Goal: Task Accomplishment & Management: Complete application form

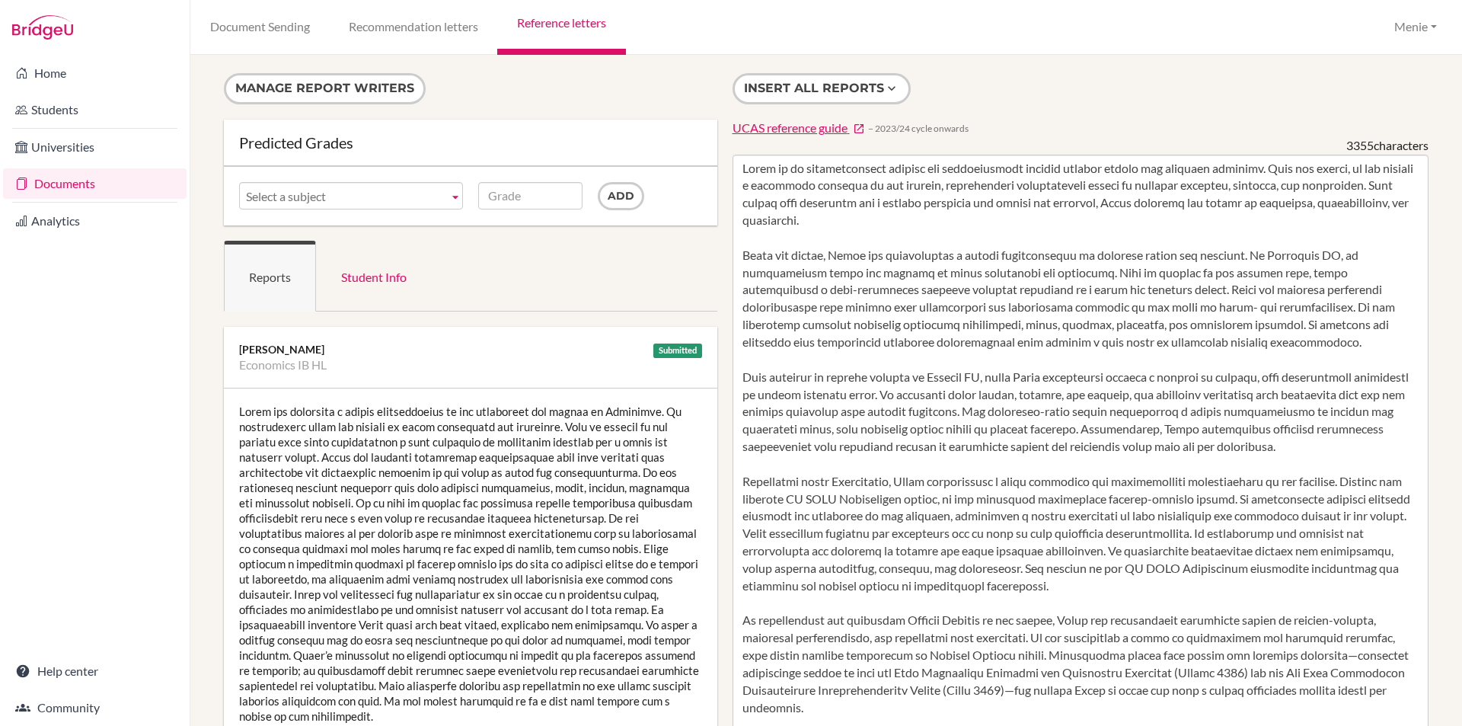
scroll to position [152, 0]
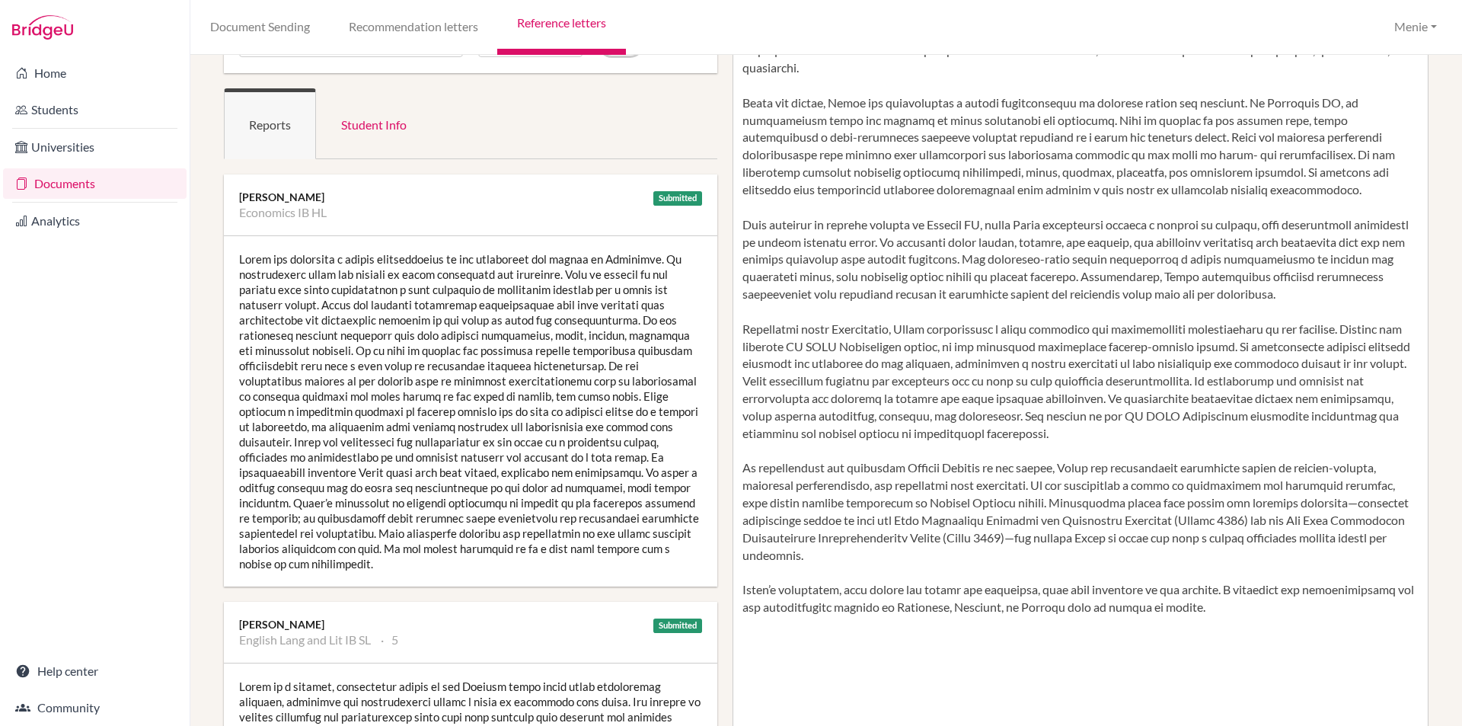
click at [104, 180] on link "Documents" at bounding box center [94, 183] width 183 height 30
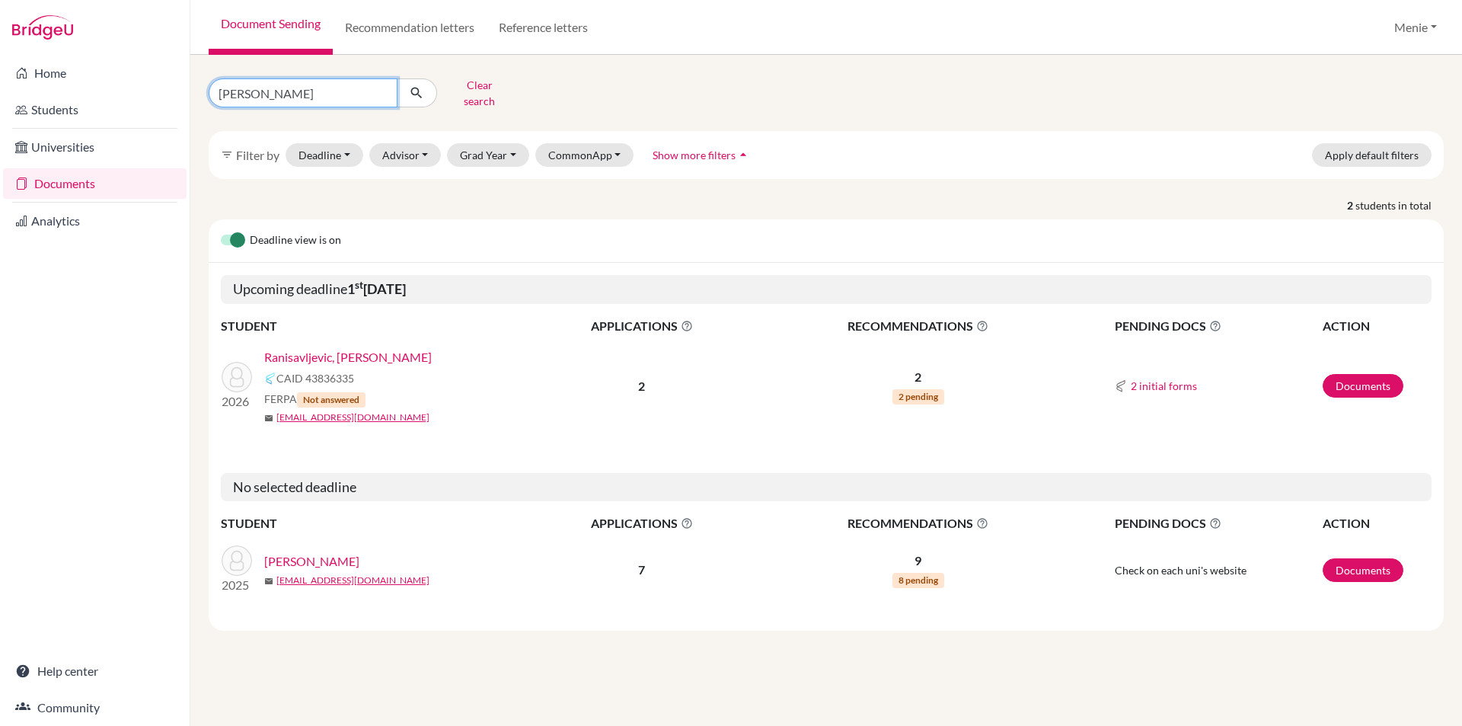
drag, startPoint x: 262, startPoint y: 97, endPoint x: -206, endPoint y: 81, distance: 467.8
click at [0, 81] on html "Home Students Universities Documents Analytics Help center Community Document S…" at bounding box center [731, 363] width 1462 height 726
type input "Hamza"
click at [413, 90] on icon "submit" at bounding box center [416, 92] width 15 height 15
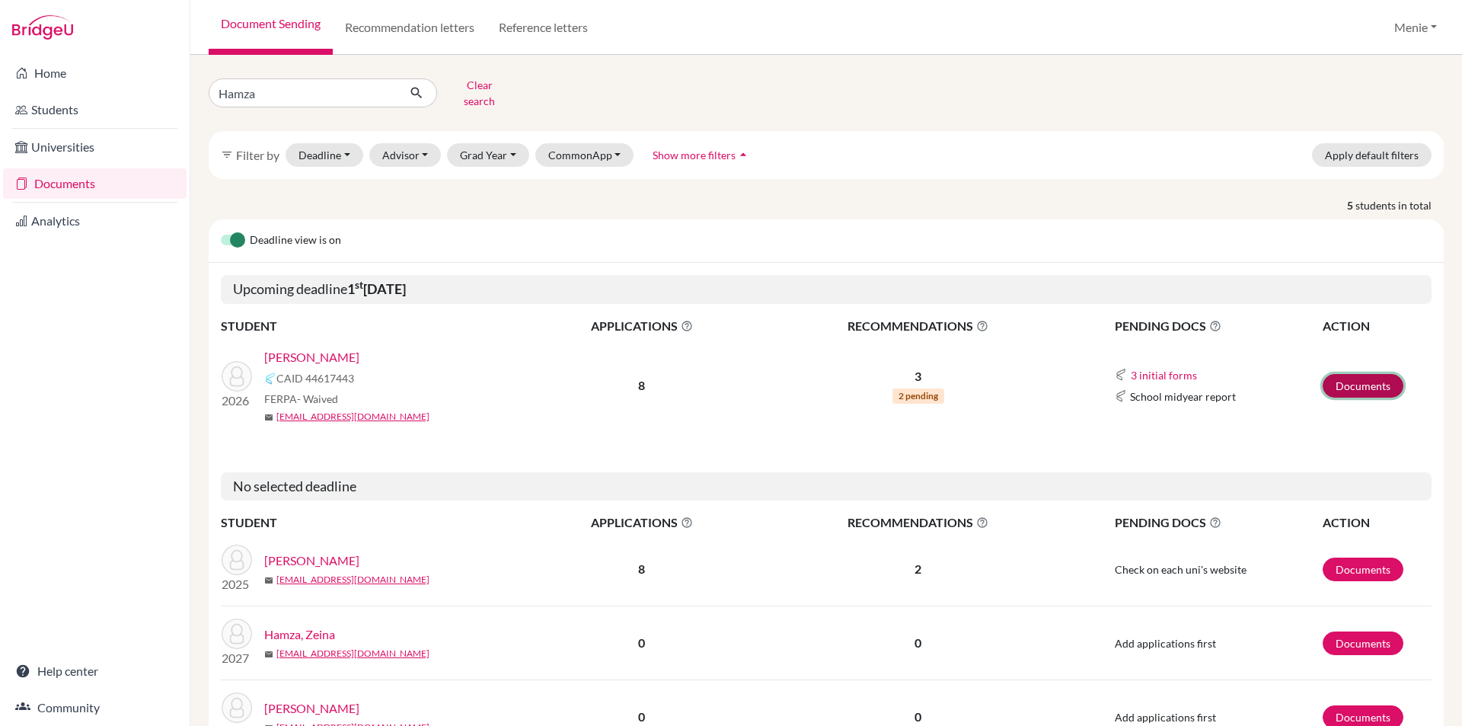
click at [1326, 374] on link "Documents" at bounding box center [1363, 386] width 81 height 24
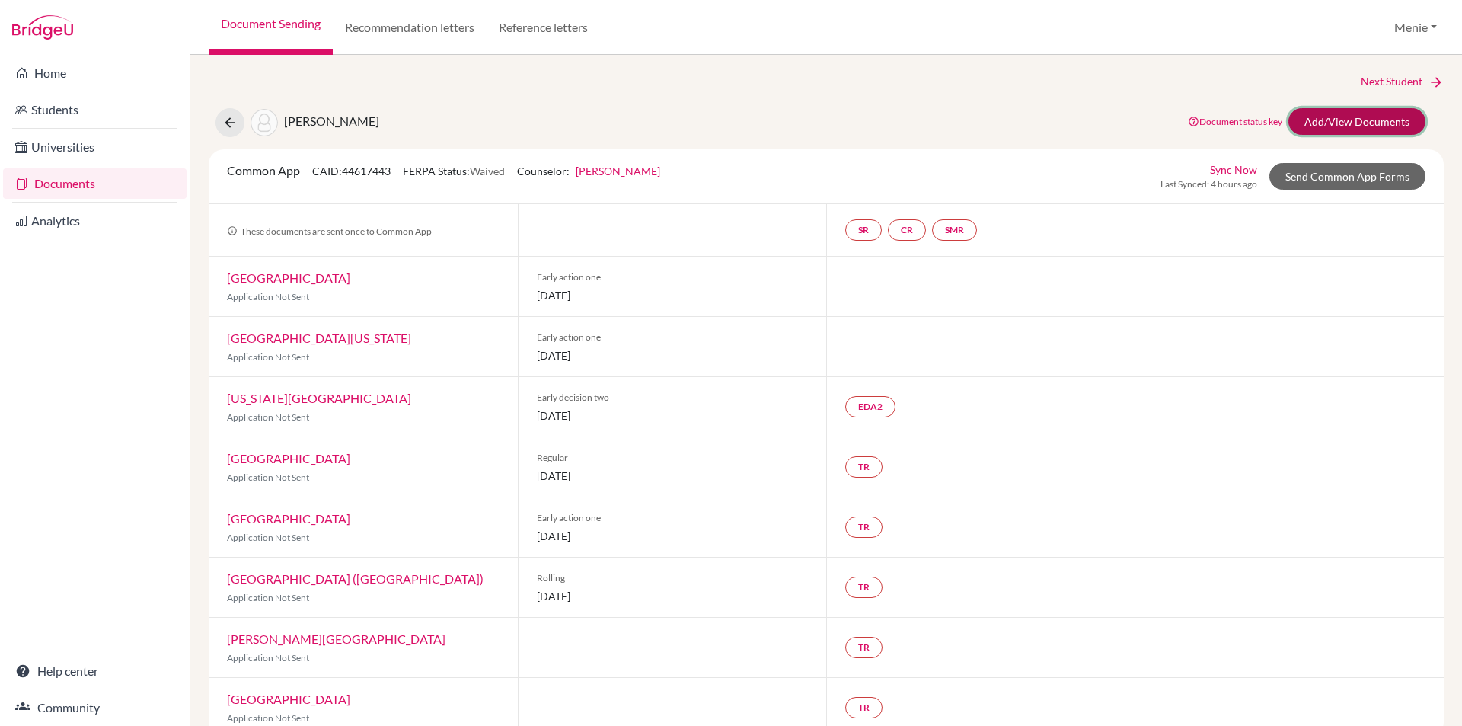
click at [1332, 118] on link "Add/View Documents" at bounding box center [1356, 121] width 137 height 27
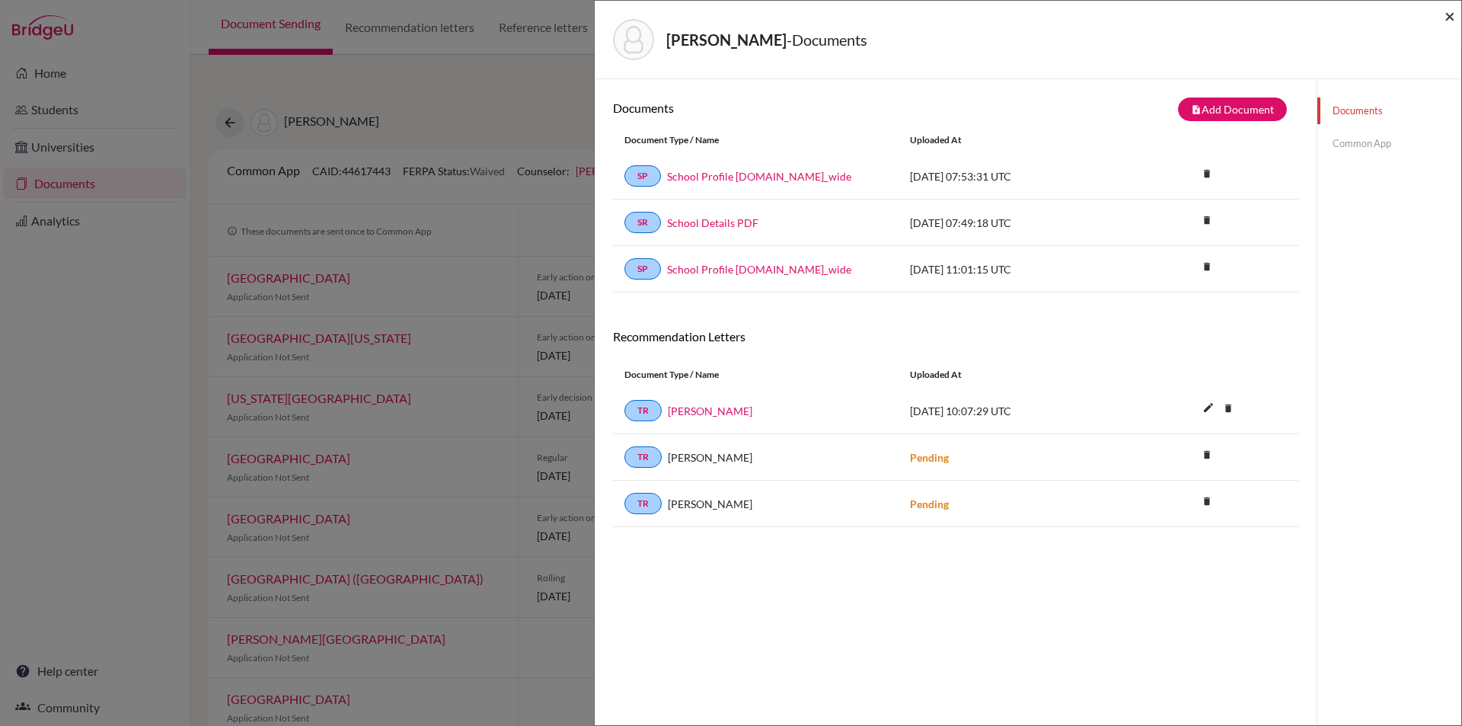
drag, startPoint x: 1452, startPoint y: 14, endPoint x: 1051, endPoint y: 18, distance: 401.3
click at [1450, 14] on span "×" at bounding box center [1449, 16] width 11 height 22
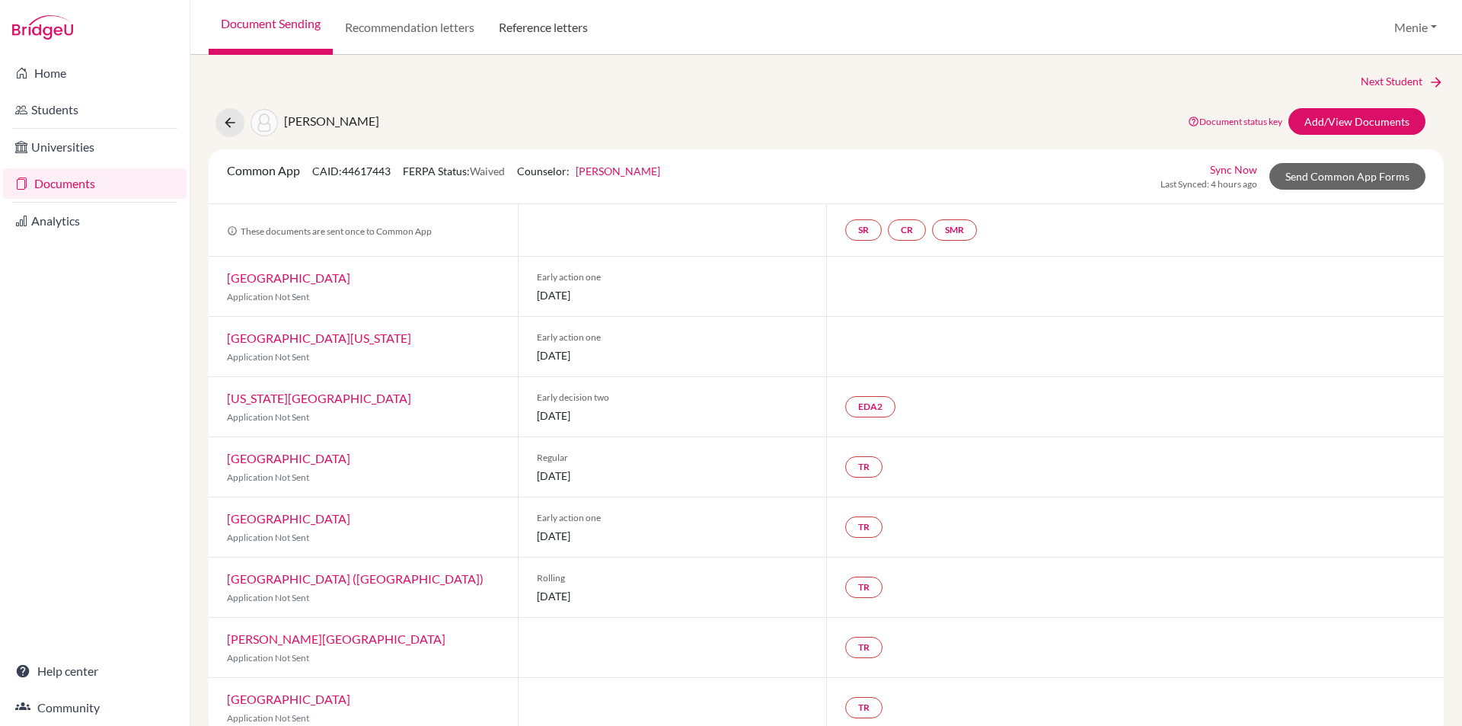
click at [582, 19] on link "Reference letters" at bounding box center [543, 27] width 113 height 55
click at [549, 25] on link "Reference letters" at bounding box center [543, 27] width 113 height 55
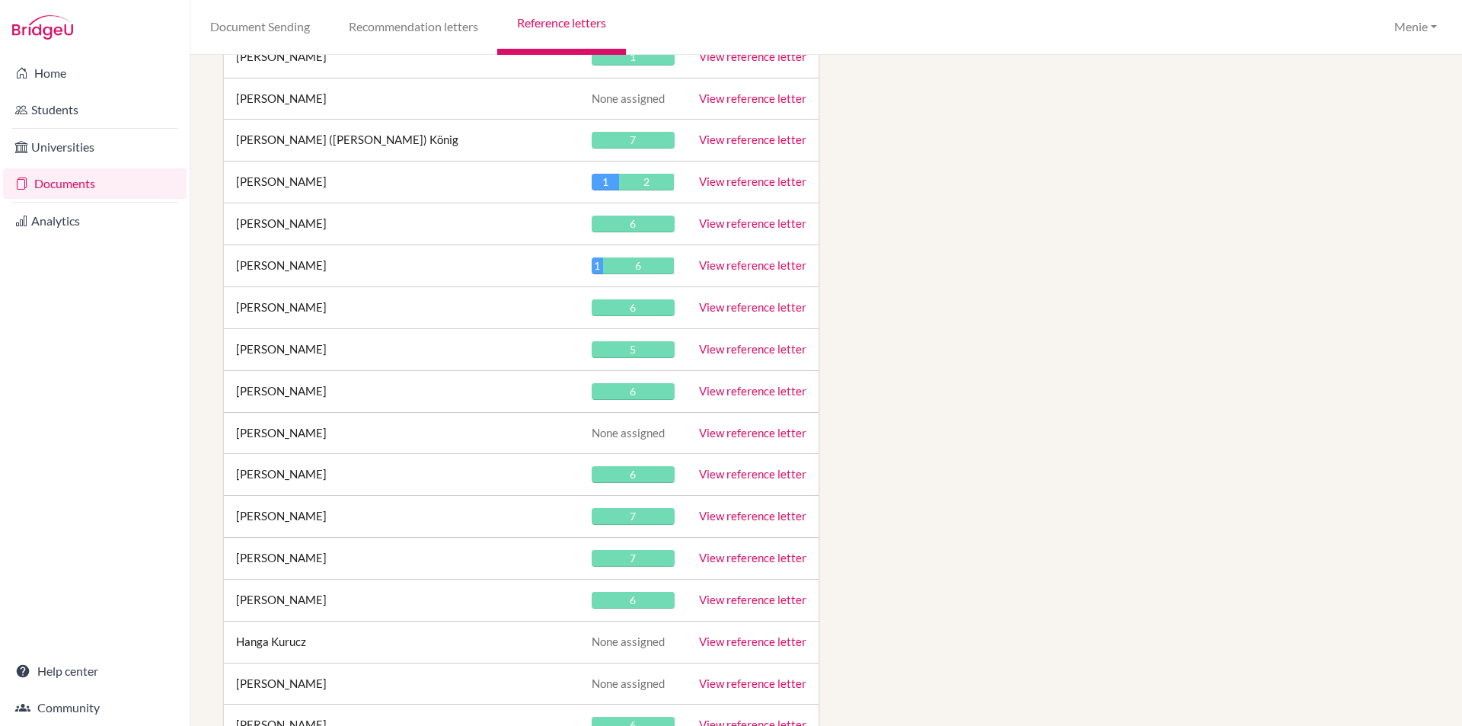
click at [732, 385] on link "View reference letter" at bounding box center [752, 391] width 107 height 14
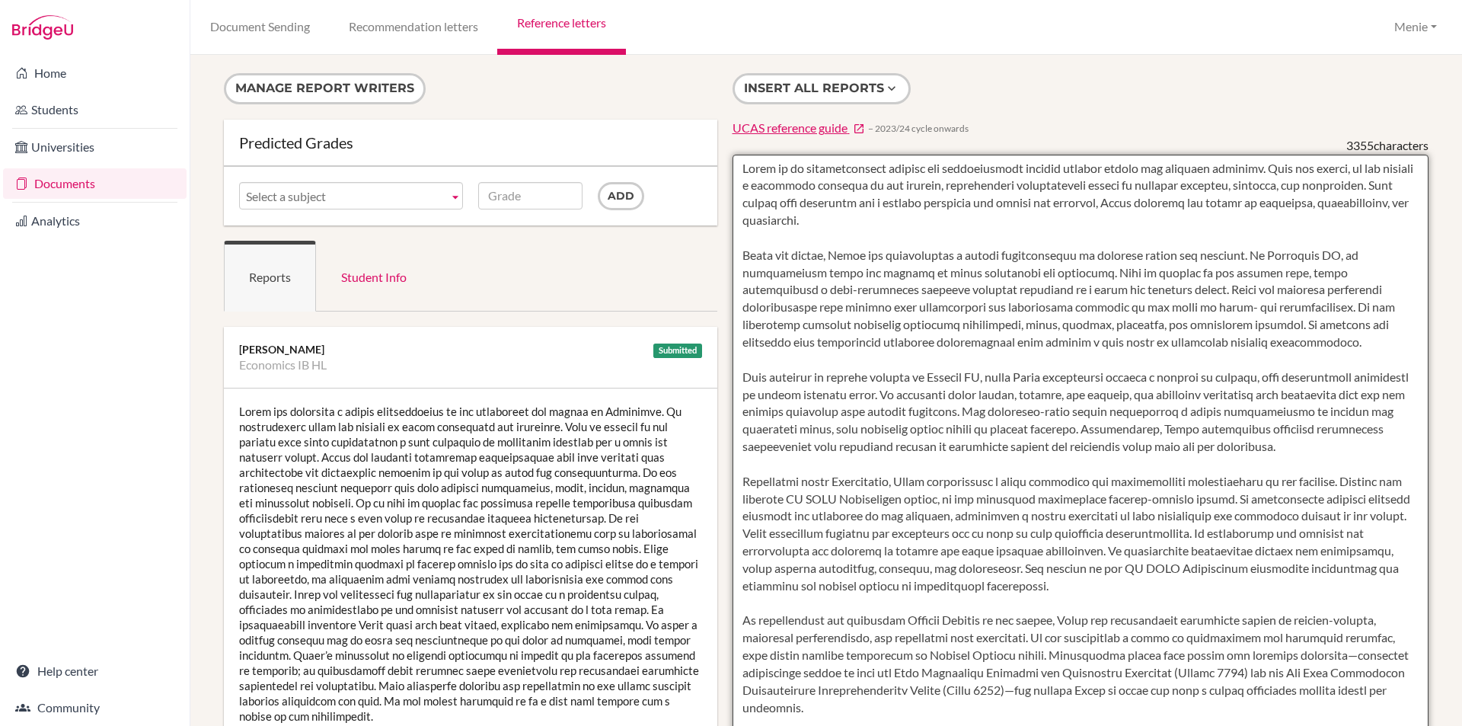
drag, startPoint x: 1252, startPoint y: 253, endPoint x: 1234, endPoint y: 315, distance: 64.8
click at [1234, 315] on textarea at bounding box center [1080, 595] width 697 height 880
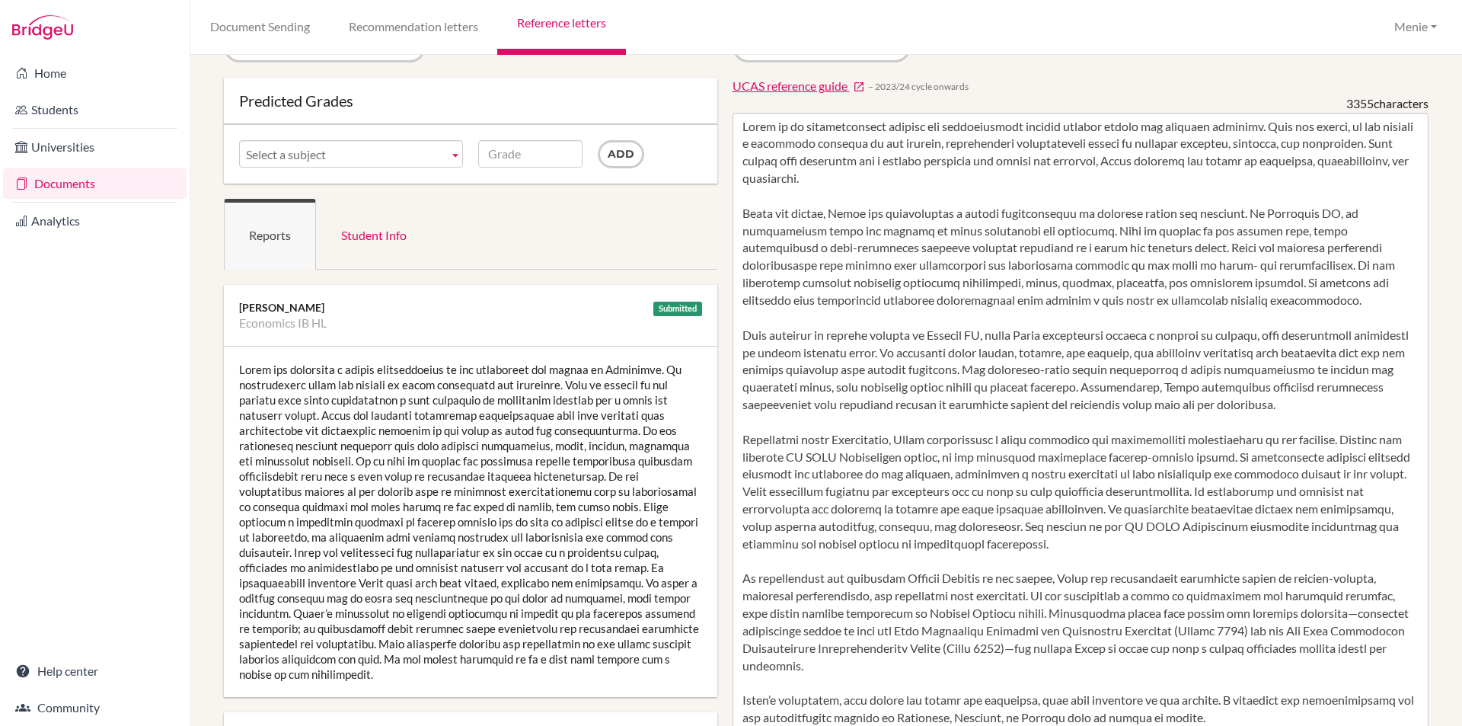
scroll to position [76, 0]
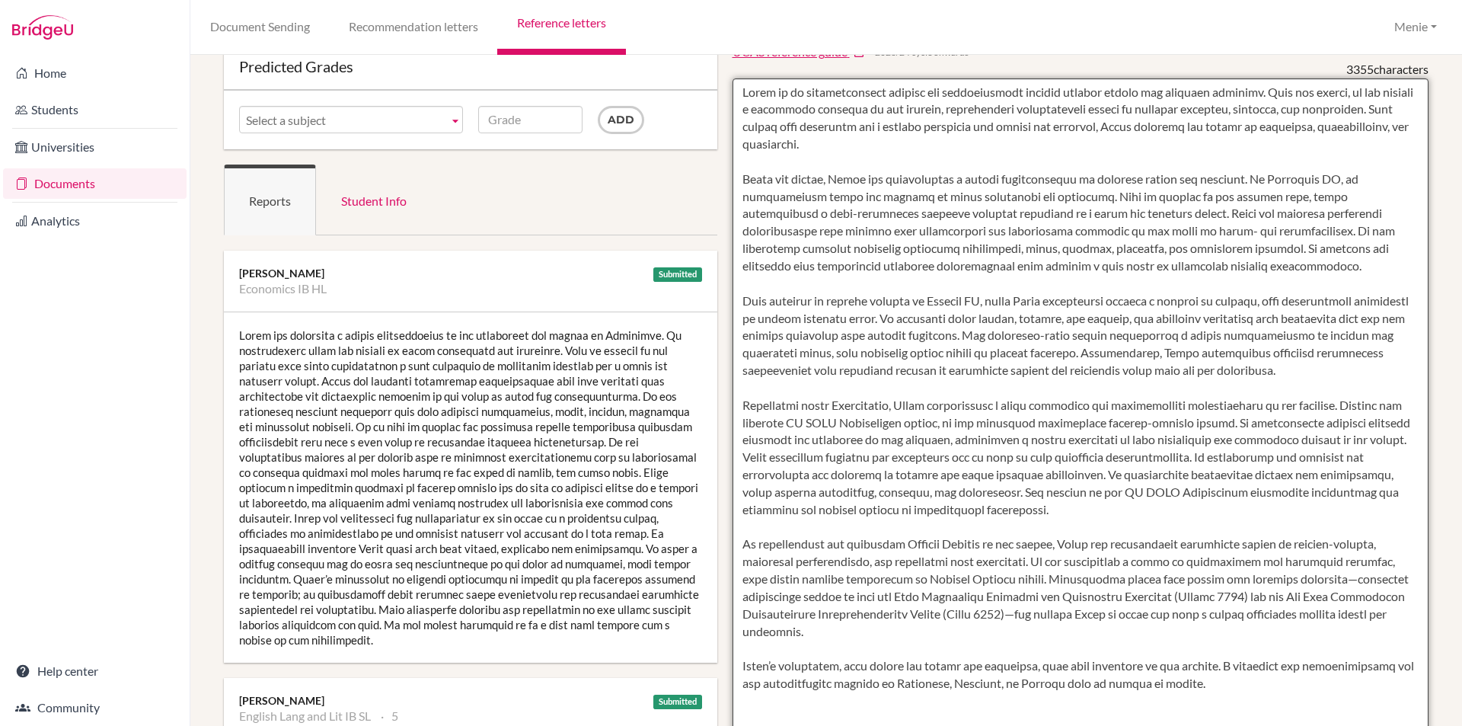
drag, startPoint x: 743, startPoint y: 403, endPoint x: 937, endPoint y: 408, distance: 194.2
click at [937, 408] on textarea at bounding box center [1080, 518] width 697 height 880
drag, startPoint x: 846, startPoint y: 409, endPoint x: 831, endPoint y: 410, distance: 15.3
click at [845, 409] on textarea at bounding box center [1080, 518] width 697 height 880
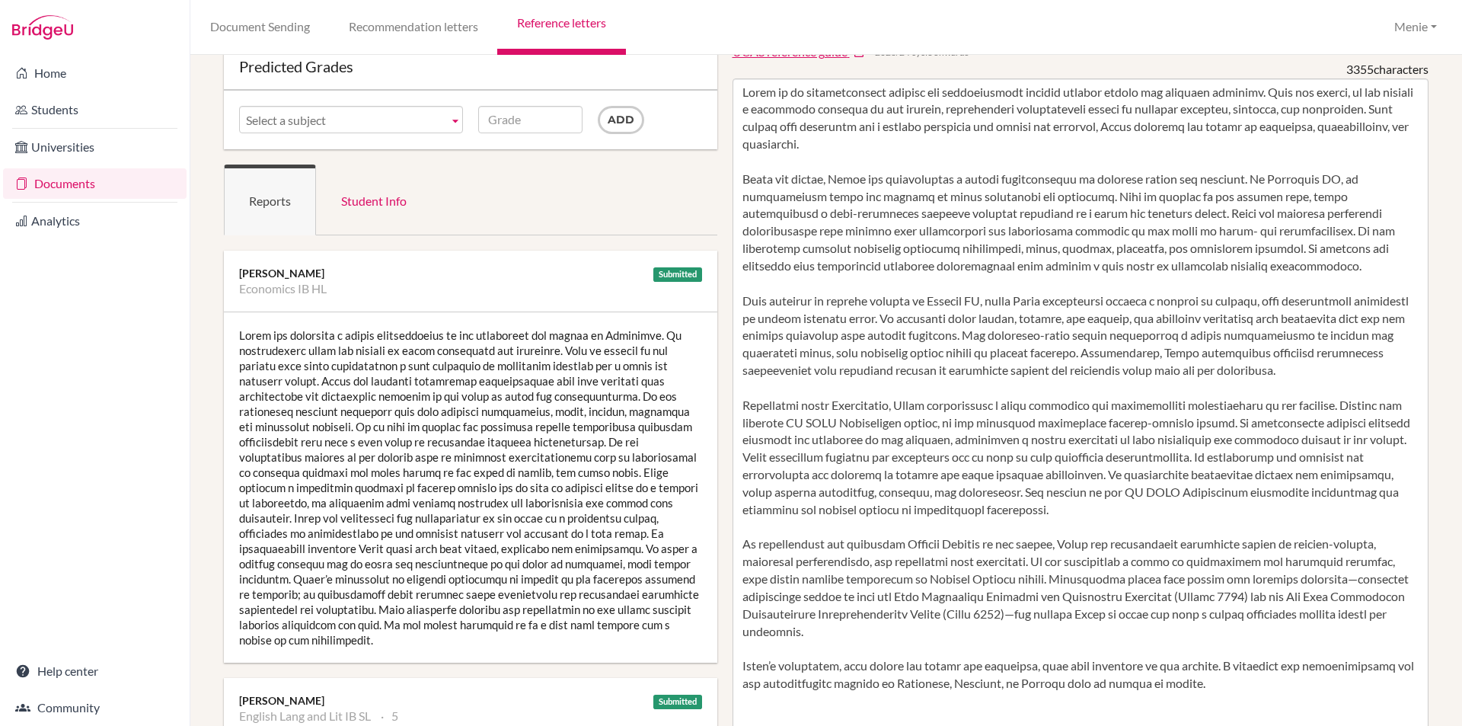
click at [725, 410] on div "Insert all reports UCAS reference guide − 2023/24 cycle onwards 3355 characters" at bounding box center [1081, 478] width 712 height 962
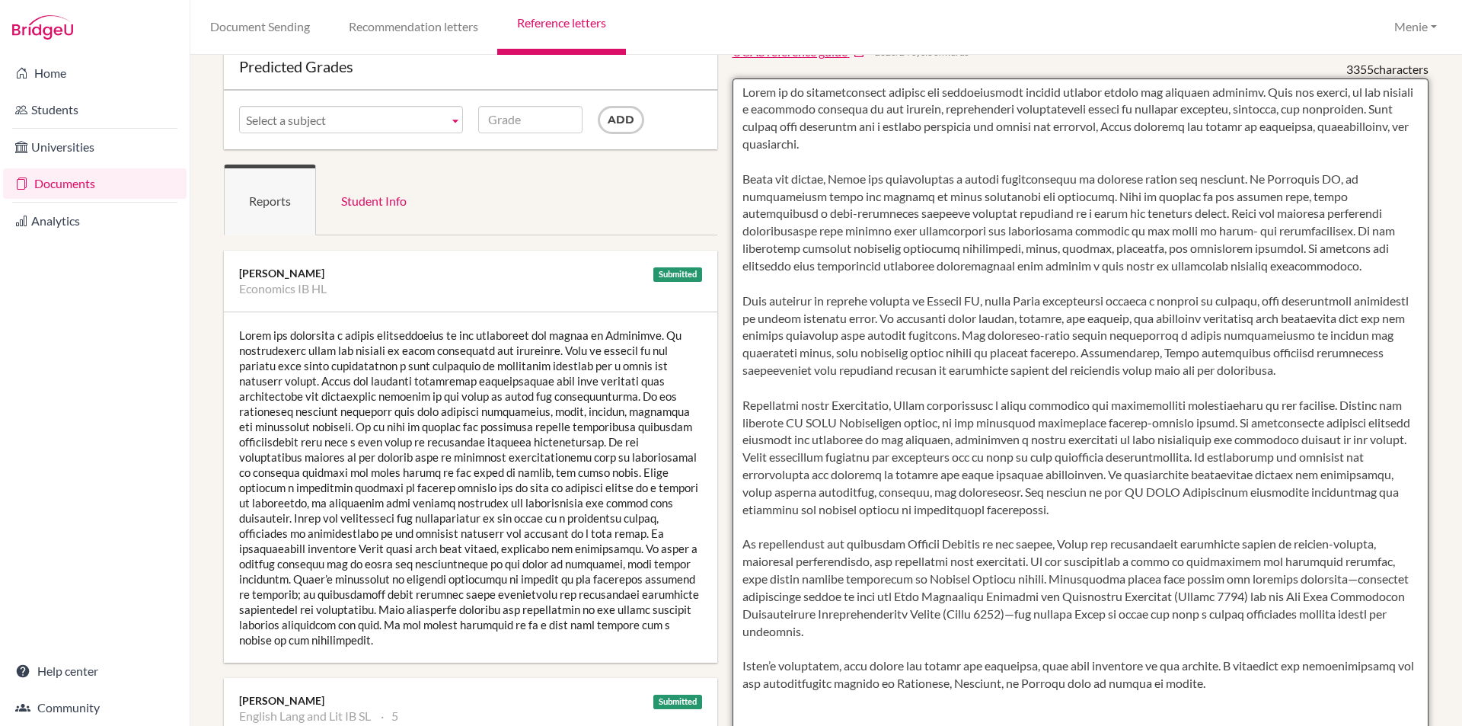
drag, startPoint x: 735, startPoint y: 404, endPoint x: 934, endPoint y: 405, distance: 199.5
click at [934, 405] on textarea at bounding box center [1080, 518] width 697 height 880
click at [1256, 461] on textarea at bounding box center [1080, 518] width 697 height 880
drag, startPoint x: 1310, startPoint y: 423, endPoint x: 1134, endPoint y: 472, distance: 181.8
click at [1152, 478] on textarea at bounding box center [1080, 518] width 697 height 880
